Goal: Information Seeking & Learning: Learn about a topic

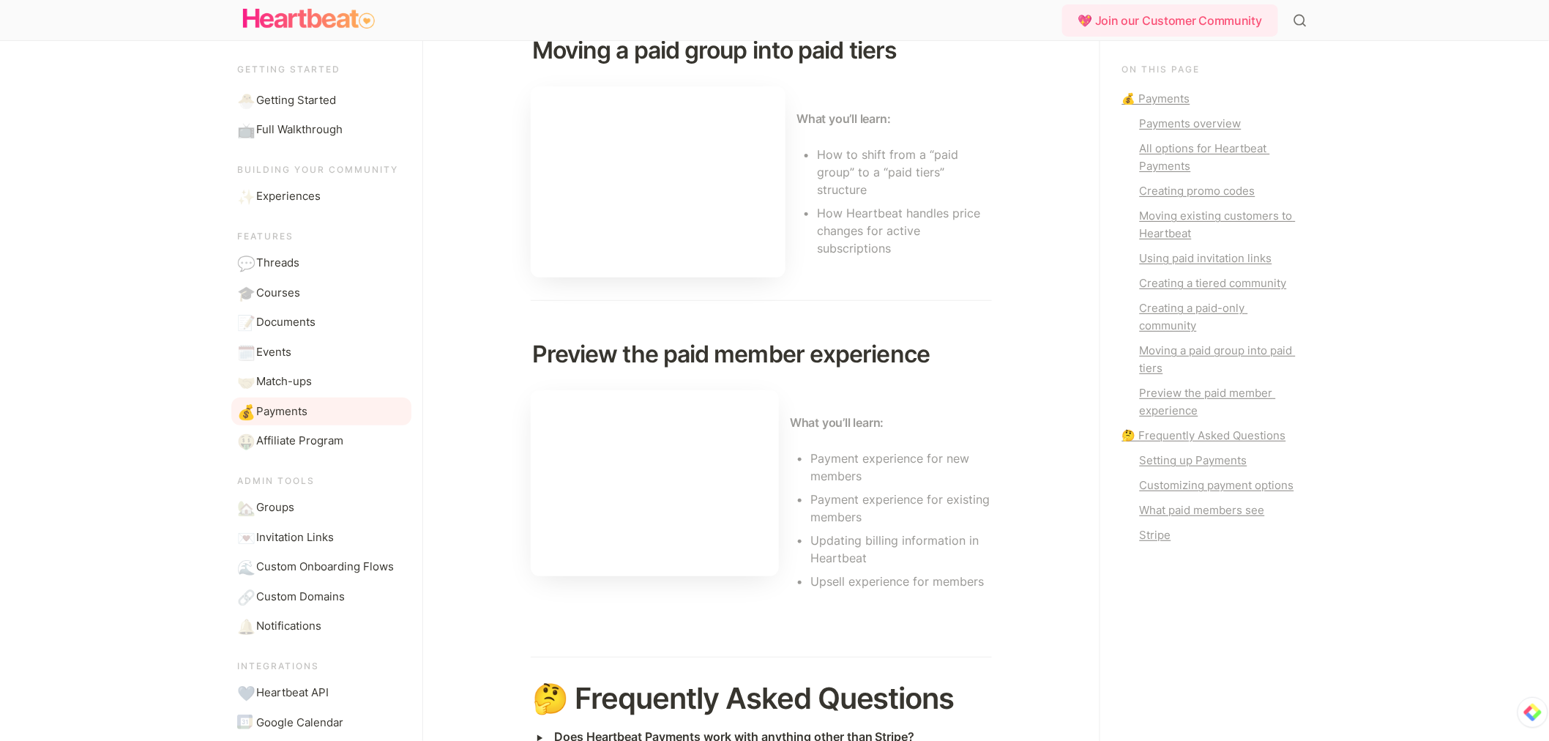
scroll to position [2865, 0]
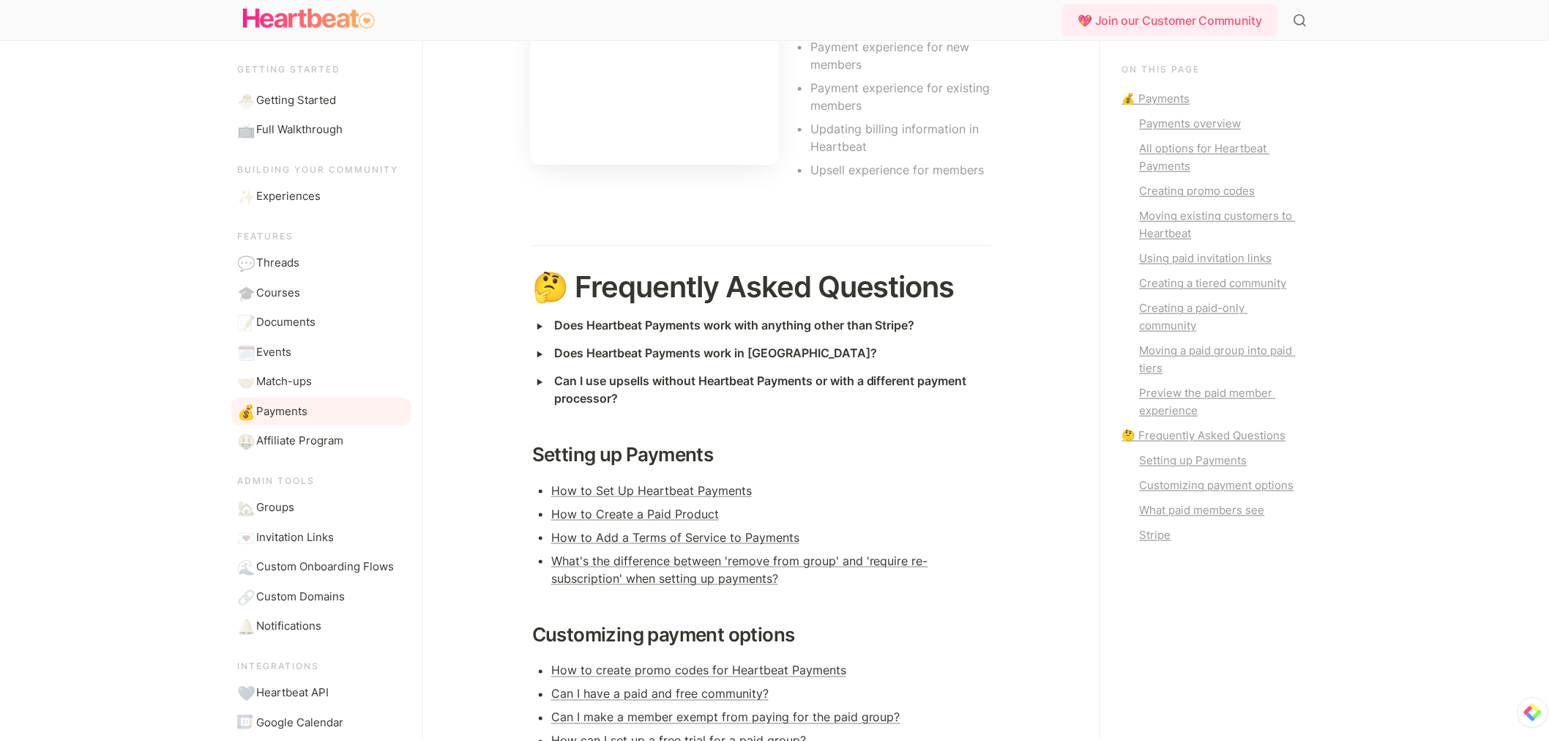
click at [826, 332] on strong "Does Heartbeat Payments work with anything other than Stripe?" at bounding box center [734, 325] width 361 height 15
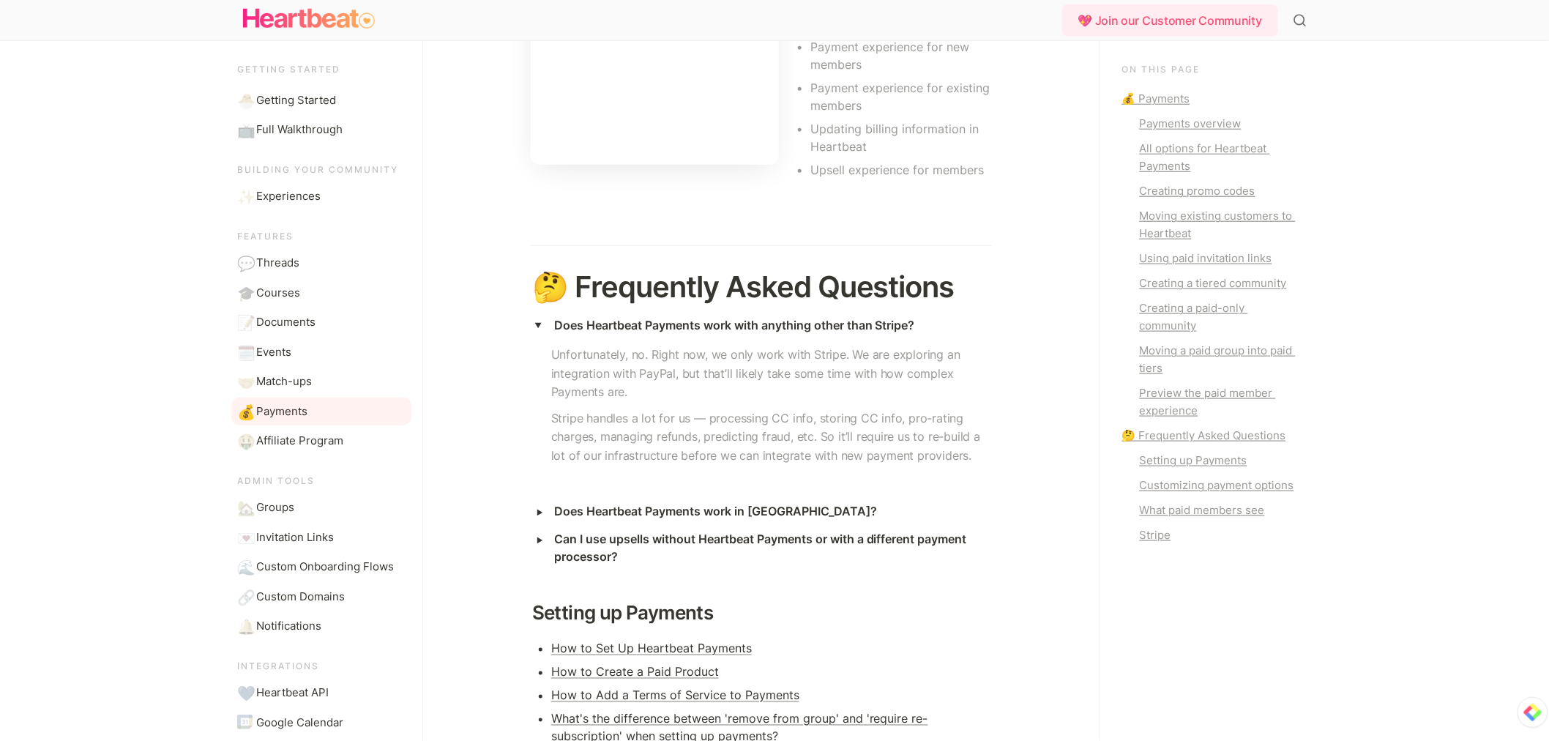
click at [938, 558] on strong "Can I use upsells without Heartbeat Payments or with a different payment proces…" at bounding box center [762, 547] width 416 height 32
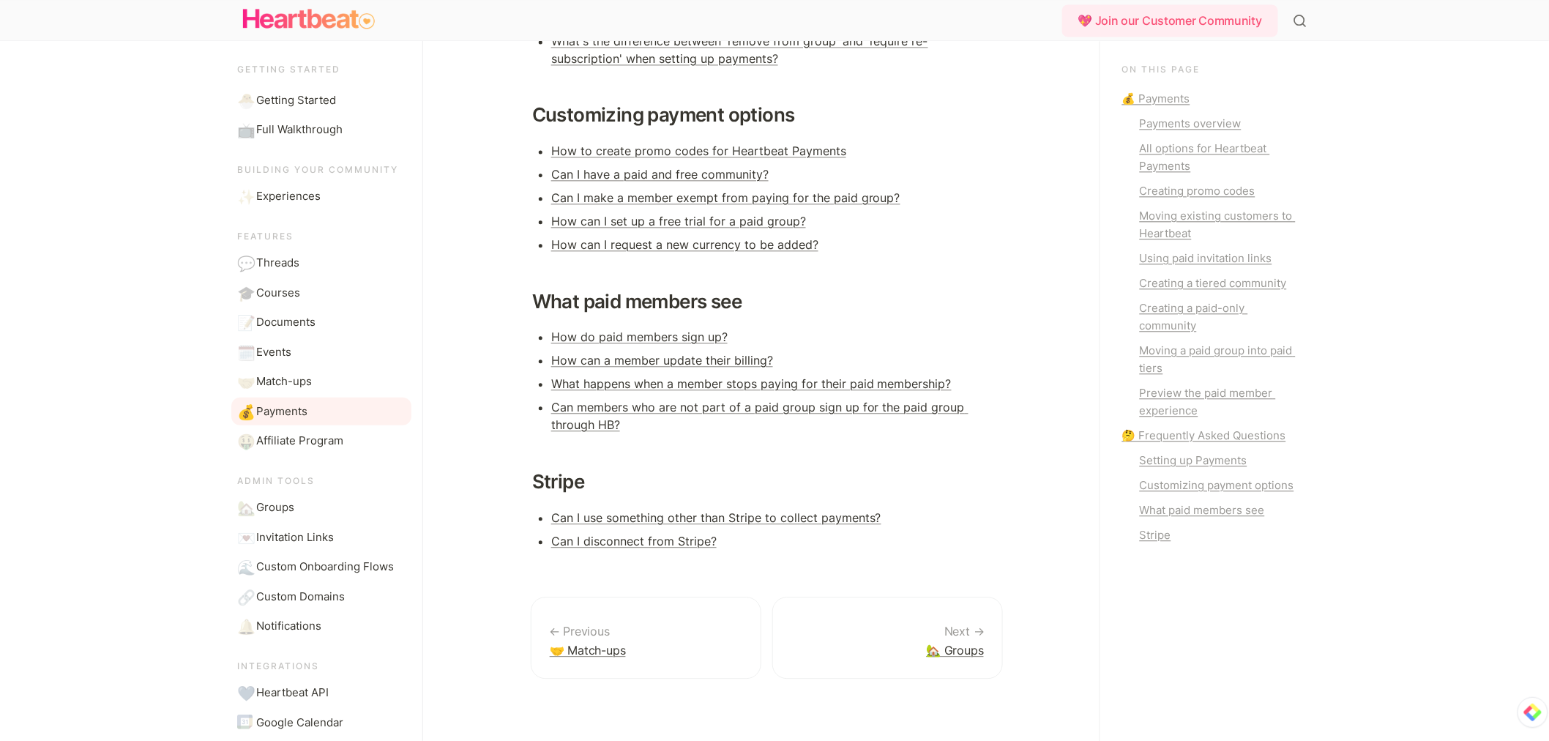
scroll to position [3664, 0]
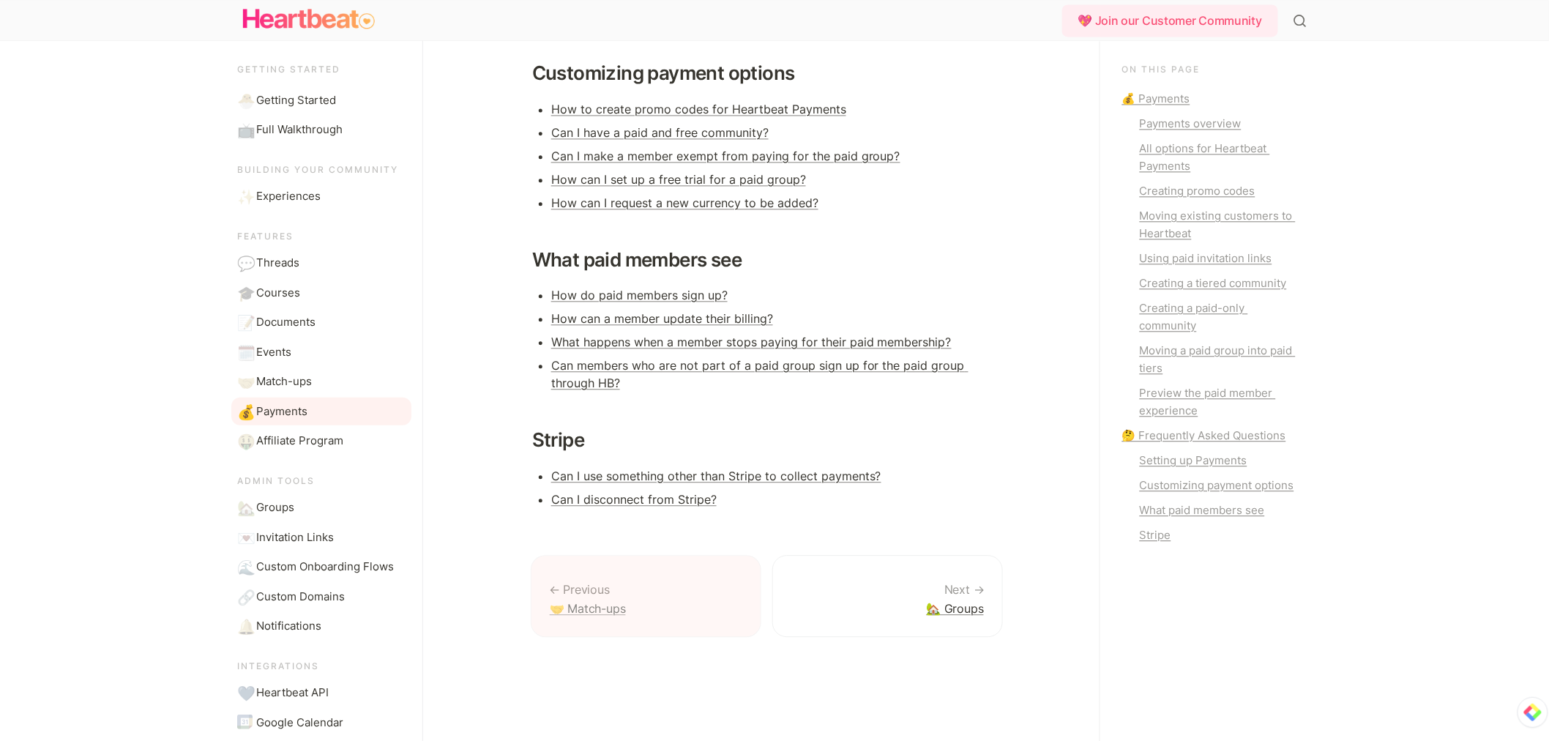
click at [609, 624] on link "🤝 Match-ups" at bounding box center [646, 596] width 231 height 83
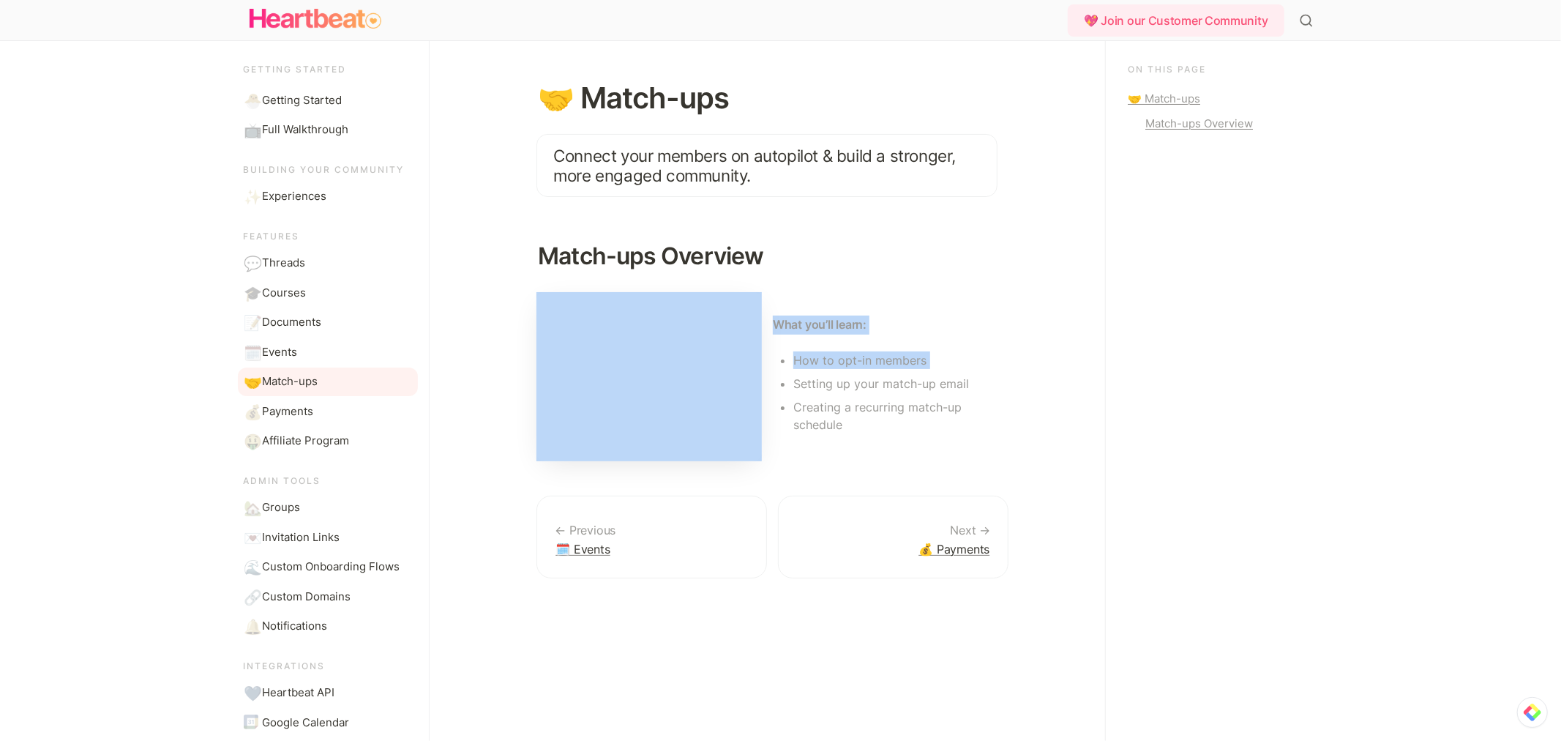
click at [1130, 335] on div "On this page 🤝 Match-ups Match-ups Overview" at bounding box center [1217, 391] width 224 height 700
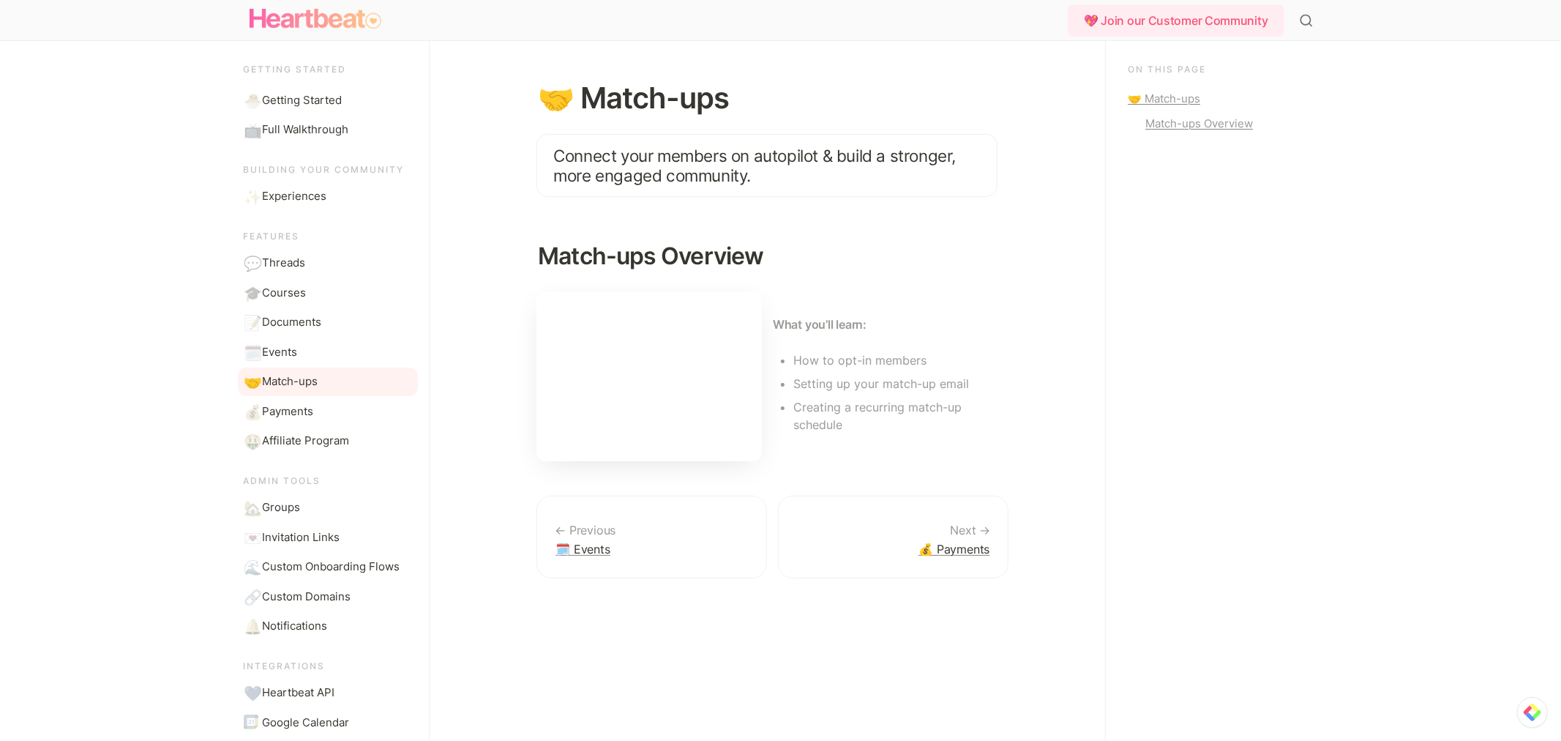
click at [329, 25] on img "Main" at bounding box center [316, 18] width 132 height 29
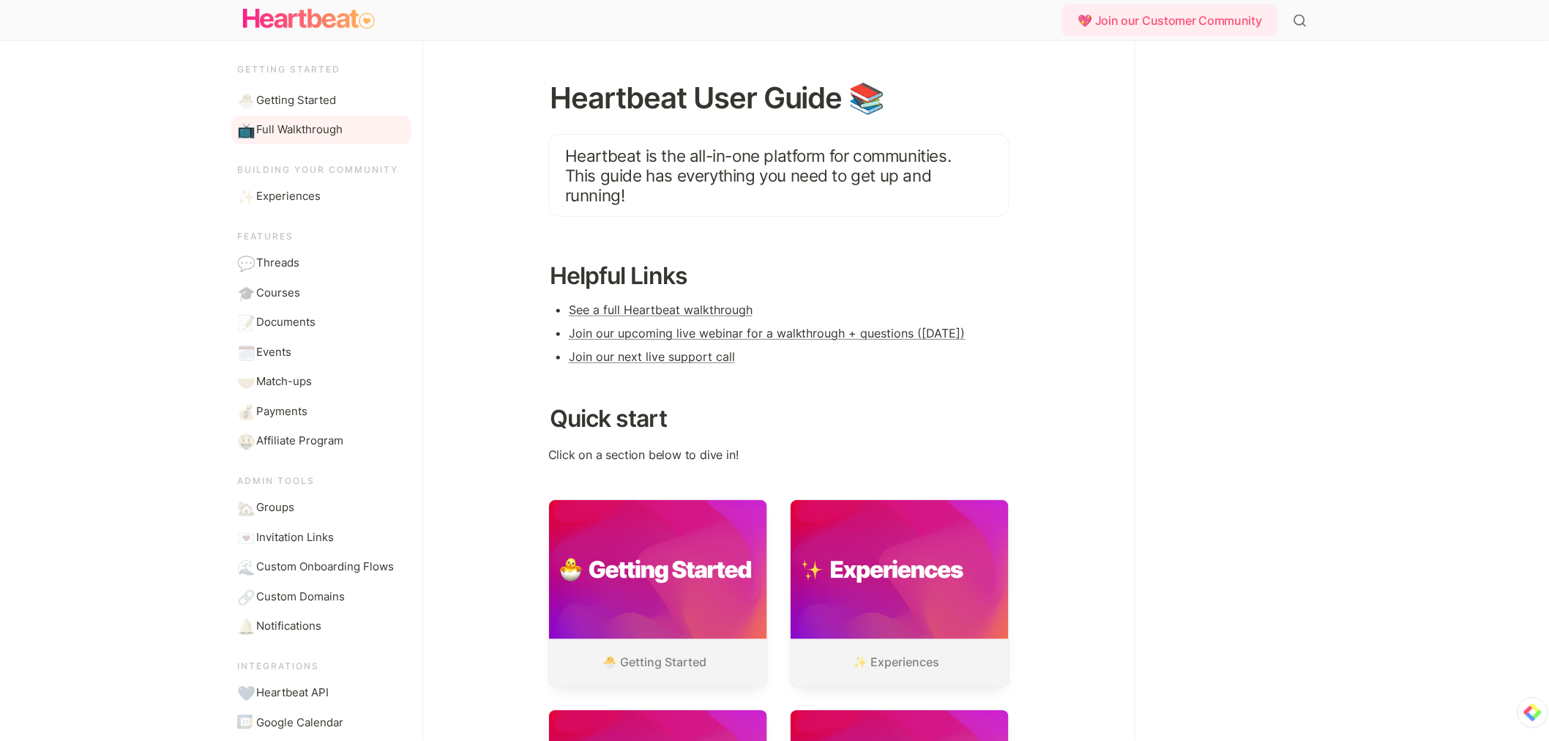
click at [302, 126] on span "Full Walkthrough" at bounding box center [299, 130] width 86 height 17
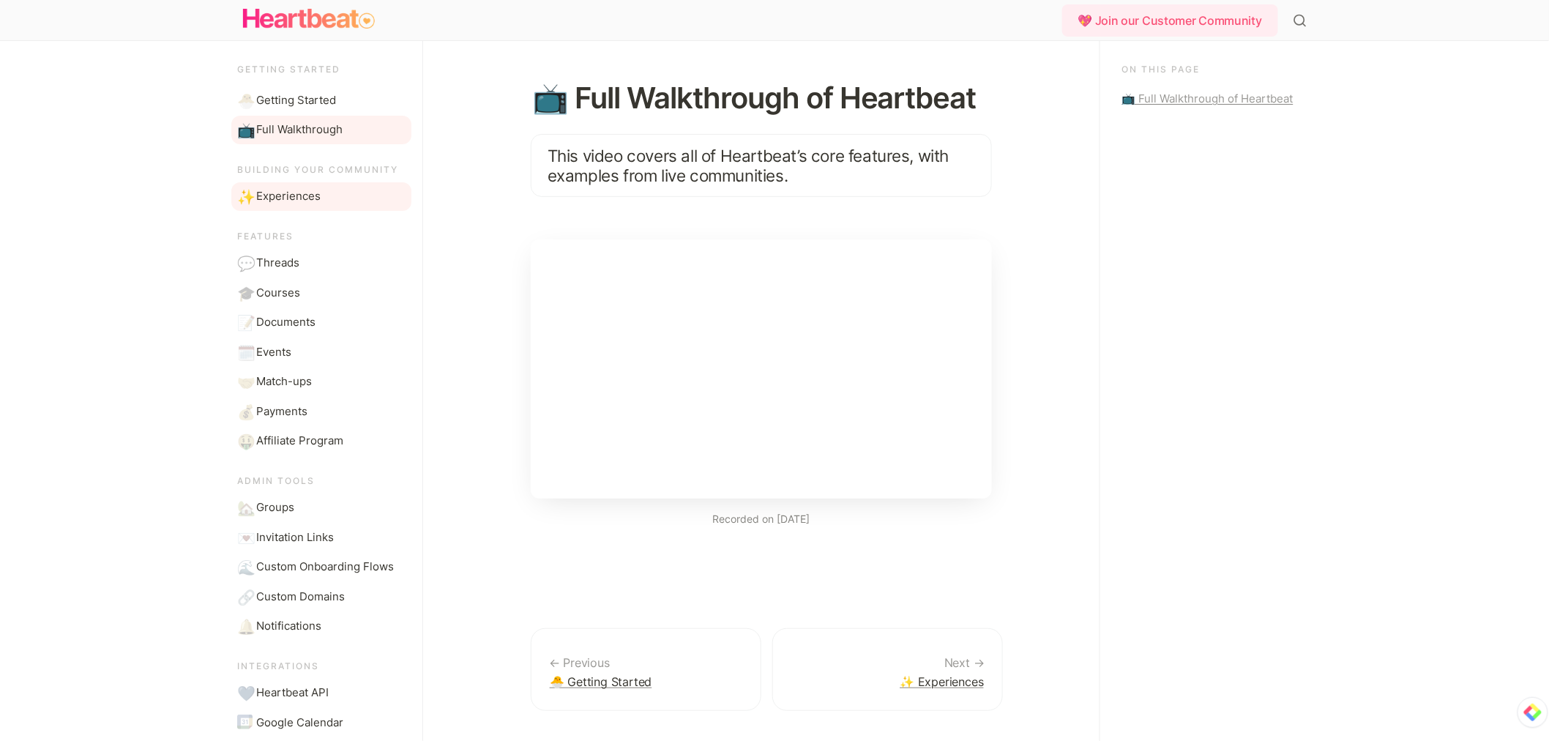
click at [312, 193] on span "Experiences" at bounding box center [288, 196] width 64 height 17
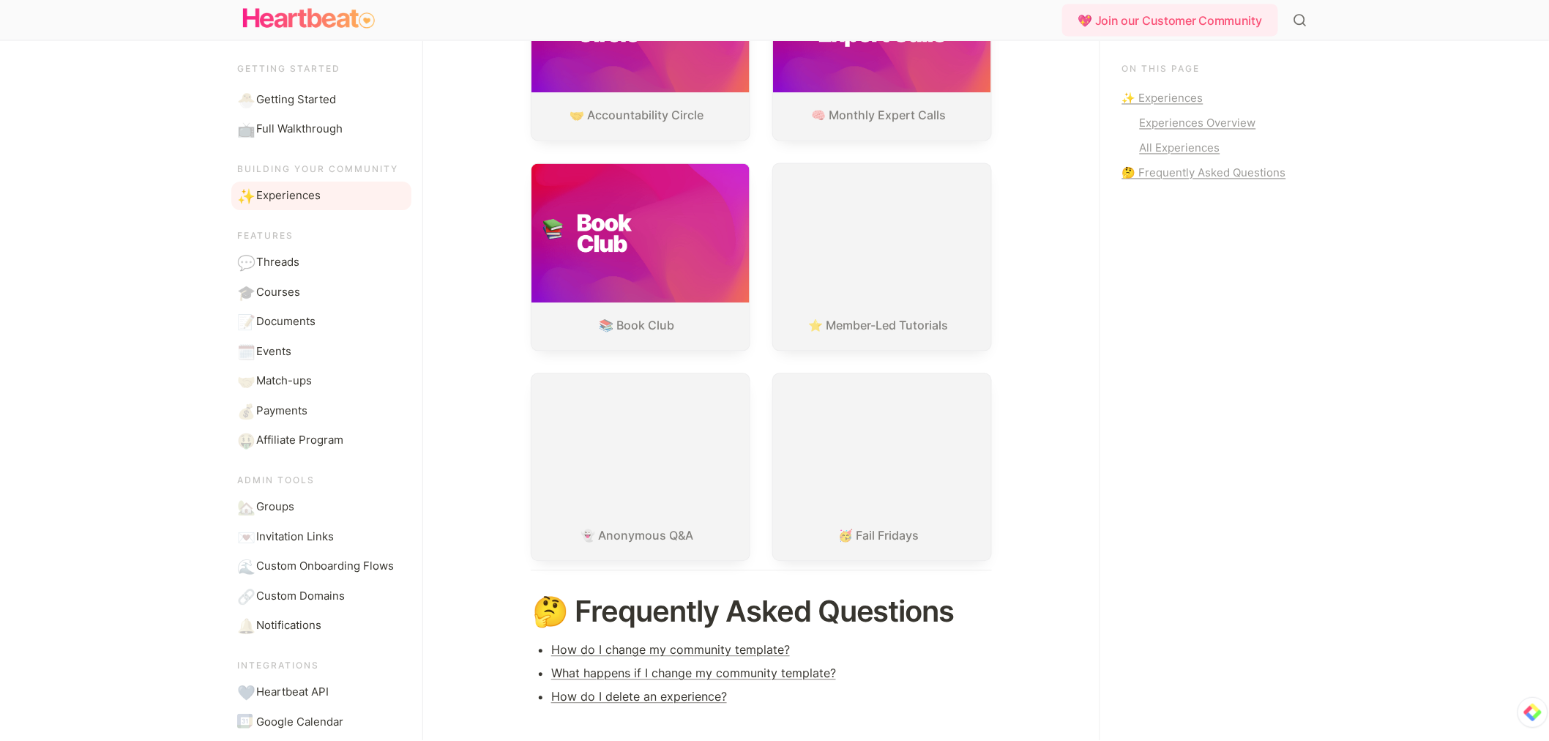
scroll to position [1135, 0]
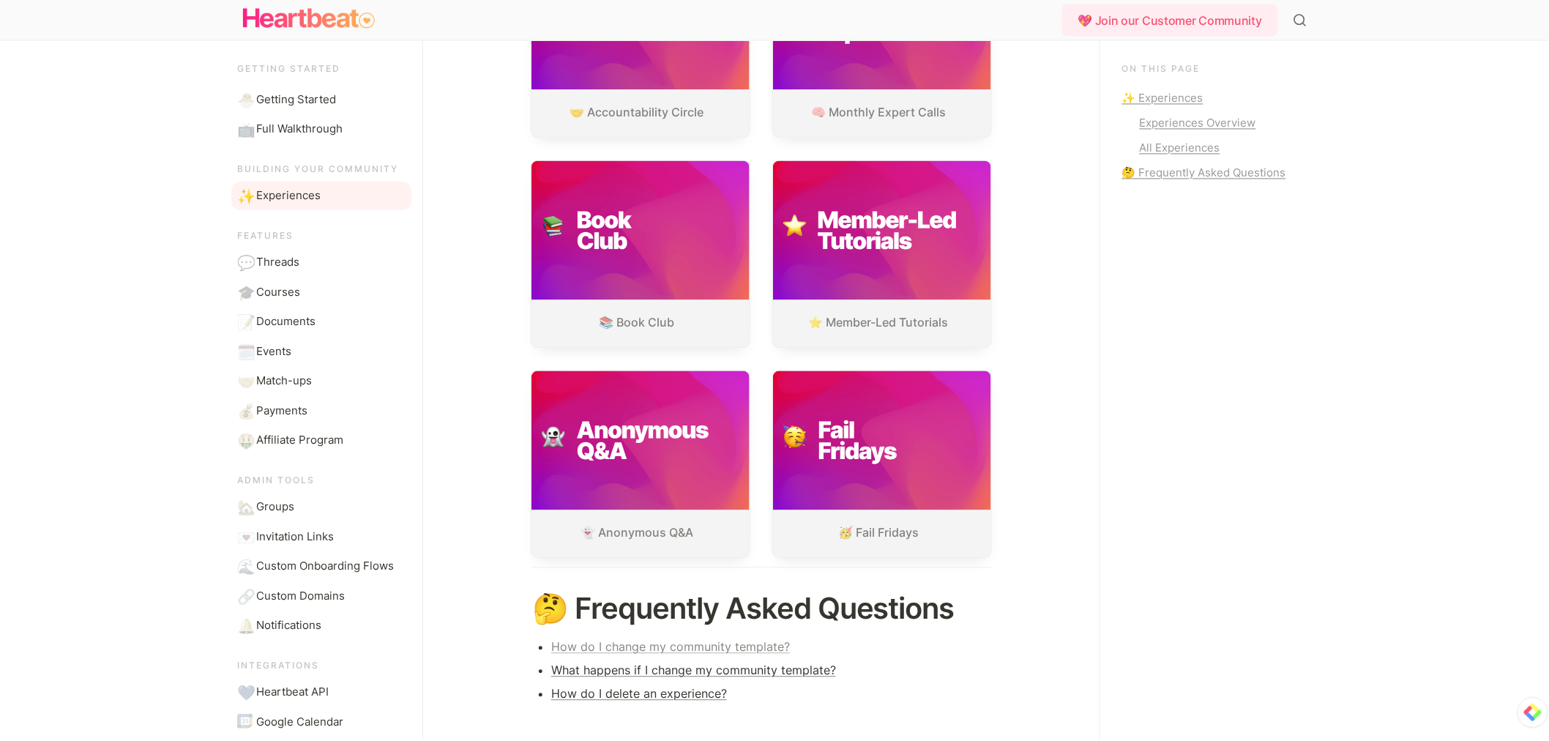
click at [758, 654] on link "How do I change my community template?" at bounding box center [670, 647] width 239 height 15
click at [291, 20] on img "Main" at bounding box center [309, 18] width 132 height 29
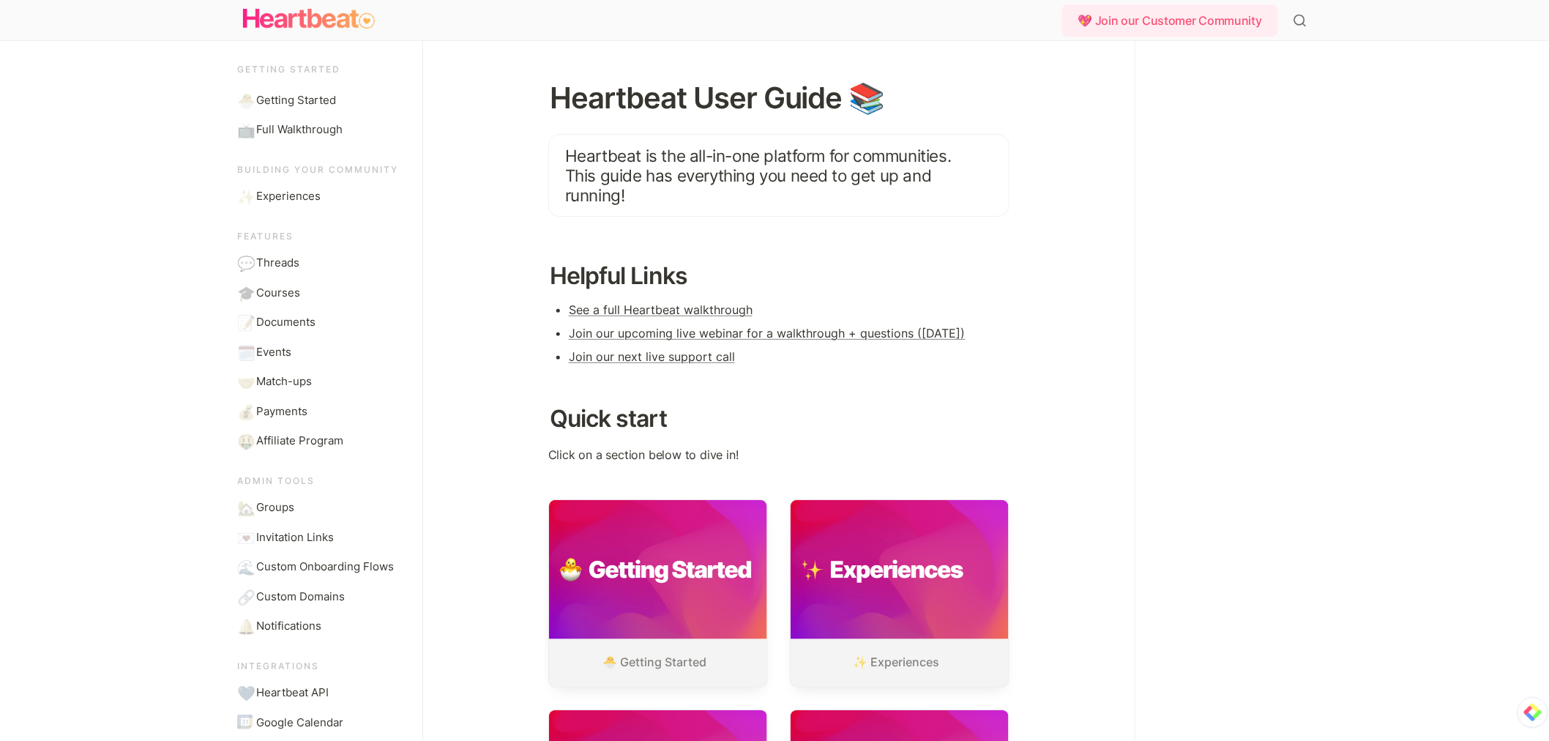
scroll to position [258, 0]
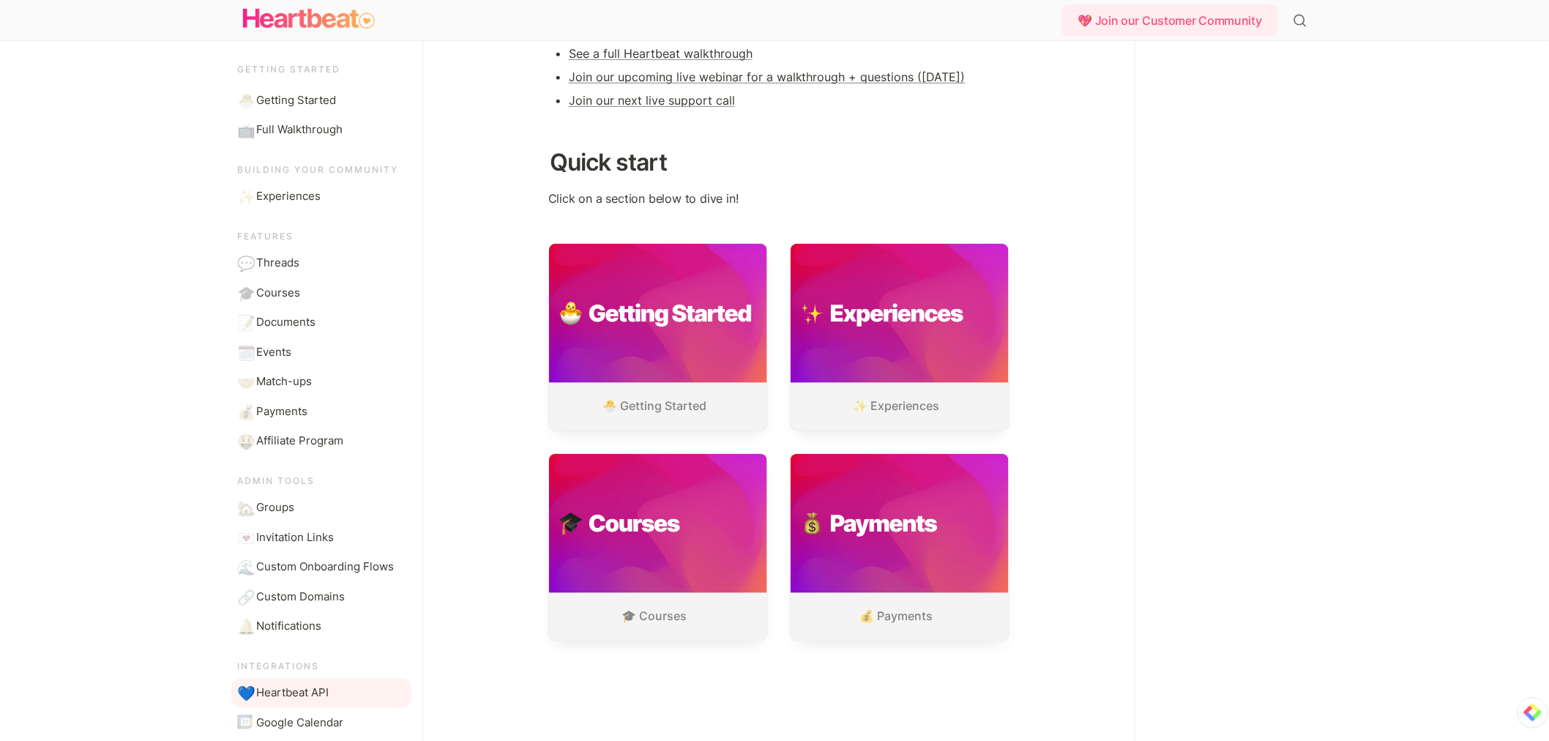
click at [304, 689] on span "Heartbeat API" at bounding box center [292, 692] width 72 height 17
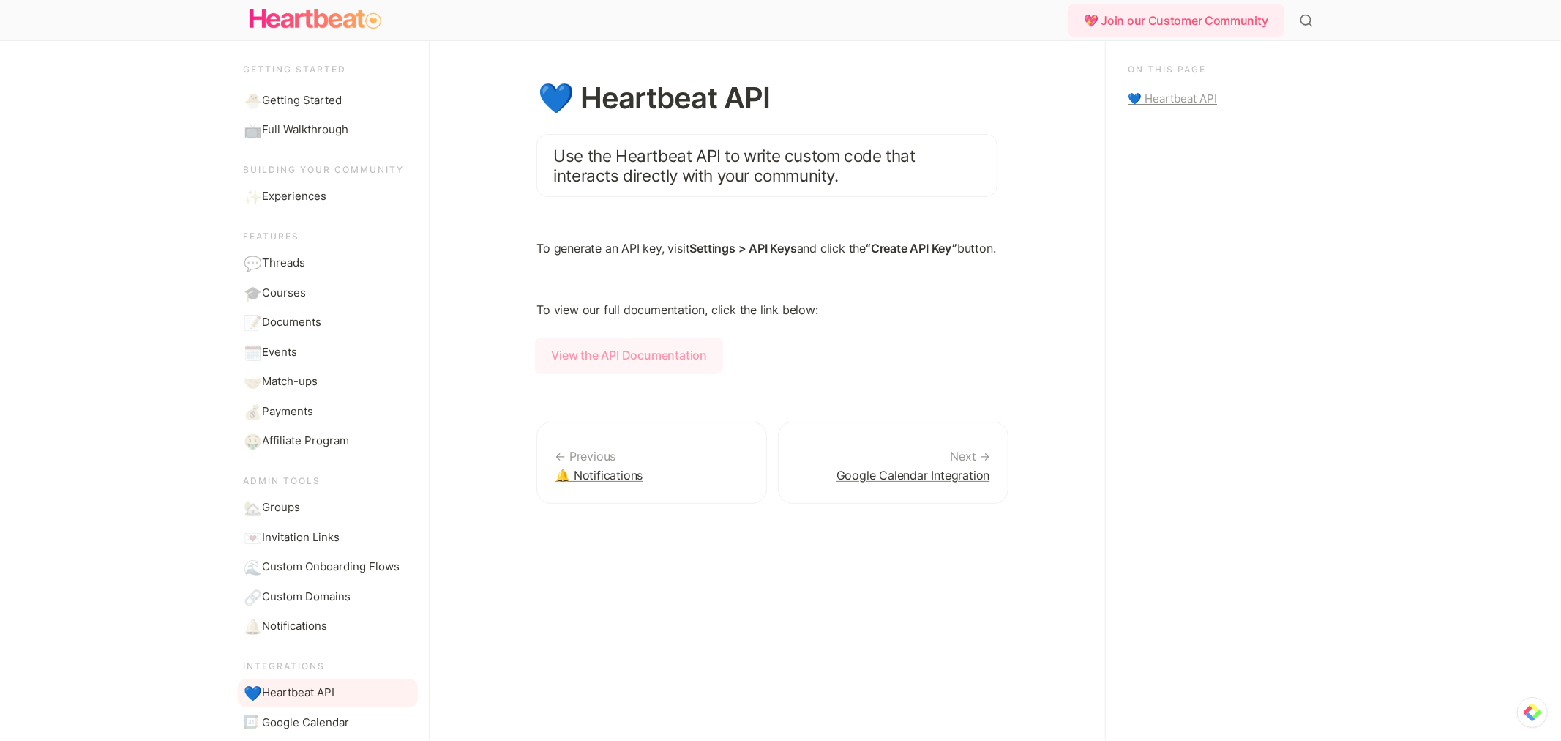
click at [667, 374] on strong "View the API Documentation" at bounding box center [629, 355] width 188 height 37
